Goal: Information Seeking & Learning: Check status

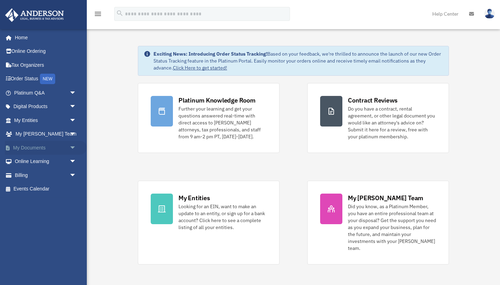
click at [37, 145] on link "My Documents arrow_drop_down" at bounding box center [46, 148] width 82 height 14
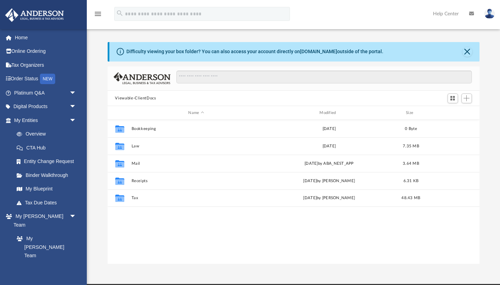
scroll to position [158, 372]
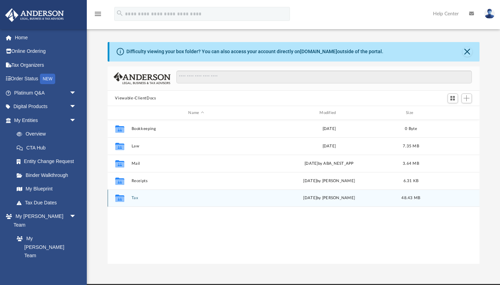
click at [133, 197] on button "Tax" at bounding box center [196, 198] width 130 height 5
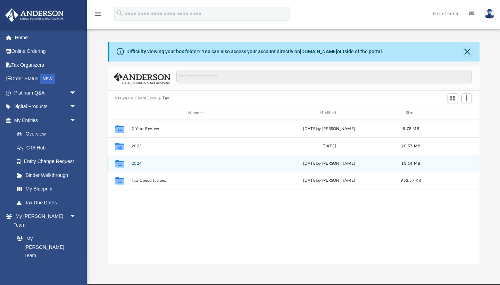
click at [137, 162] on button "2024" at bounding box center [196, 163] width 130 height 5
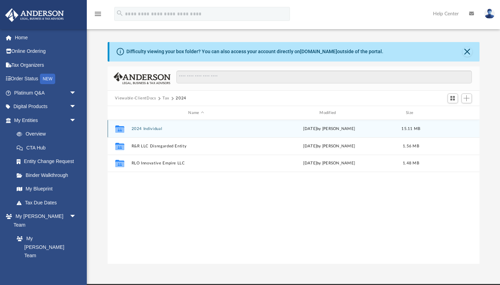
click at [139, 127] on button "2024 Individual" at bounding box center [196, 128] width 130 height 5
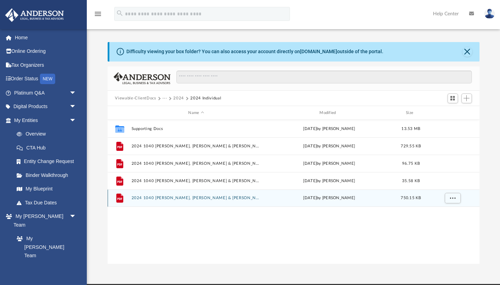
click at [188, 199] on button "2024 1040 Salgado Jr, Louis Napleon & Salgado, Jesica - Review Copy.pdf" at bounding box center [196, 198] width 130 height 5
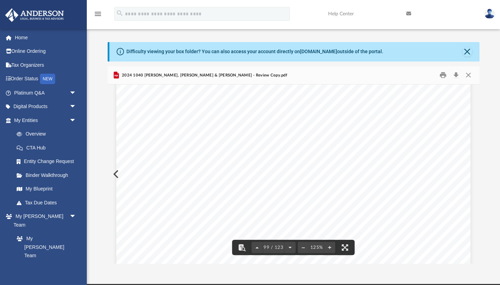
scroll to position [44018, 0]
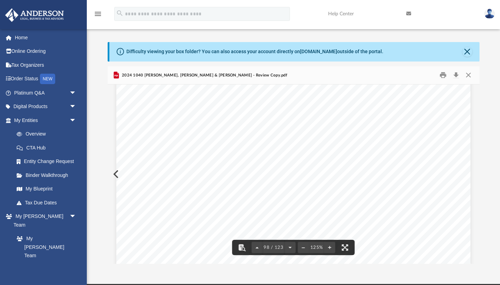
click at [269, 248] on span "98 / 123" at bounding box center [274, 247] width 22 height 5
click at [261, 248] on button "File preview" at bounding box center [257, 247] width 11 height 15
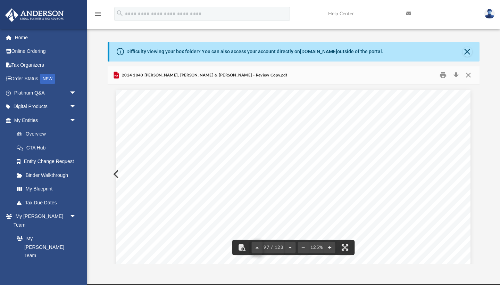
click at [261, 248] on button "File preview" at bounding box center [257, 247] width 11 height 15
click at [266, 248] on span "95 / 123" at bounding box center [274, 247] width 22 height 5
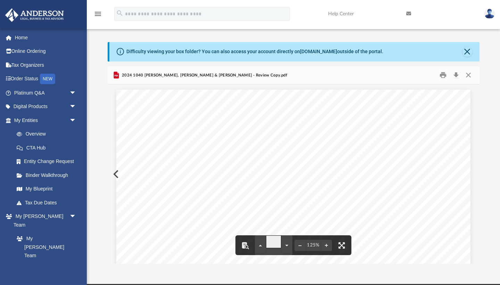
type input "*"
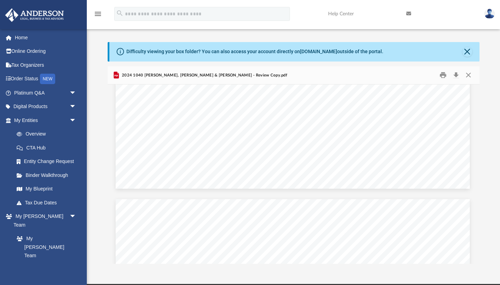
scroll to position [4949, 1]
click at [43, 191] on link "My Blueprint" at bounding box center [48, 189] width 77 height 14
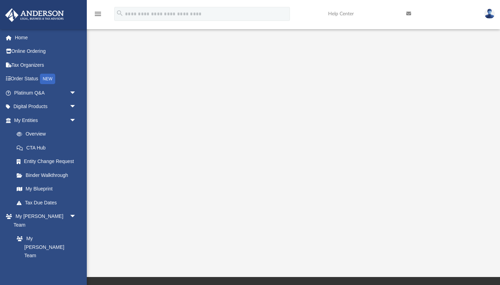
scroll to position [65, 0]
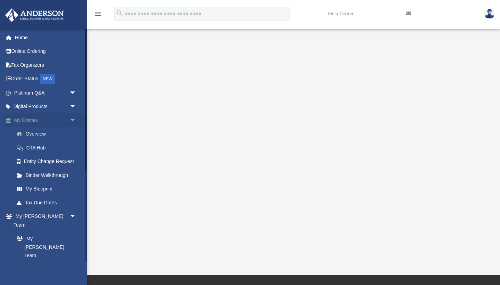
click at [30, 120] on link "My Entities arrow_drop_down" at bounding box center [46, 120] width 82 height 14
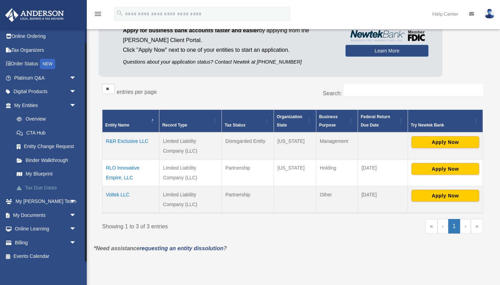
scroll to position [65, 0]
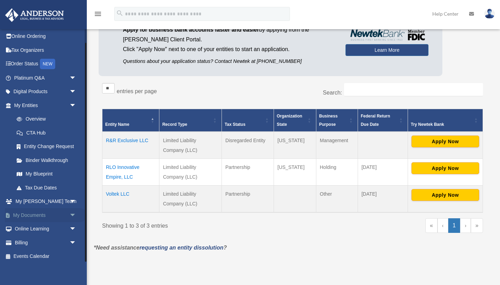
click at [32, 216] on link "My Documents arrow_drop_down" at bounding box center [46, 215] width 82 height 14
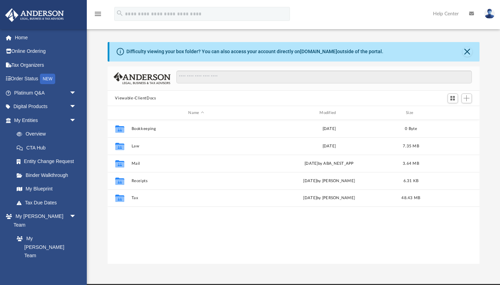
scroll to position [158, 372]
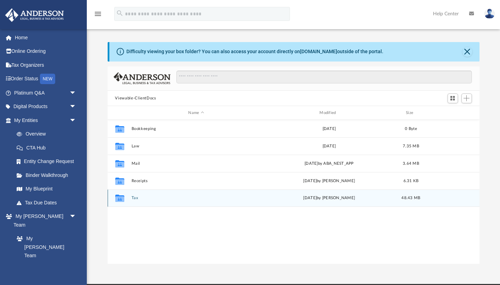
click at [137, 199] on button "Tax" at bounding box center [196, 198] width 130 height 5
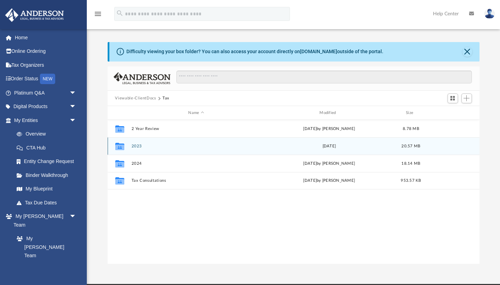
click at [135, 148] on button "2023" at bounding box center [196, 146] width 130 height 5
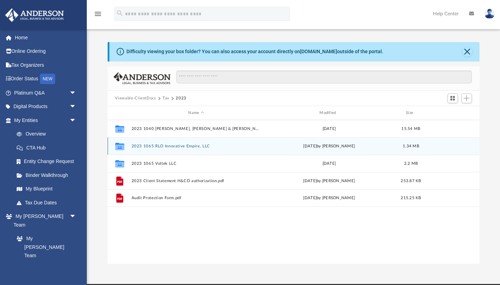
click at [180, 146] on button "2023 1065 RLO Innovative Empire, LLC" at bounding box center [196, 146] width 130 height 5
